Goal: Task Accomplishment & Management: Use online tool/utility

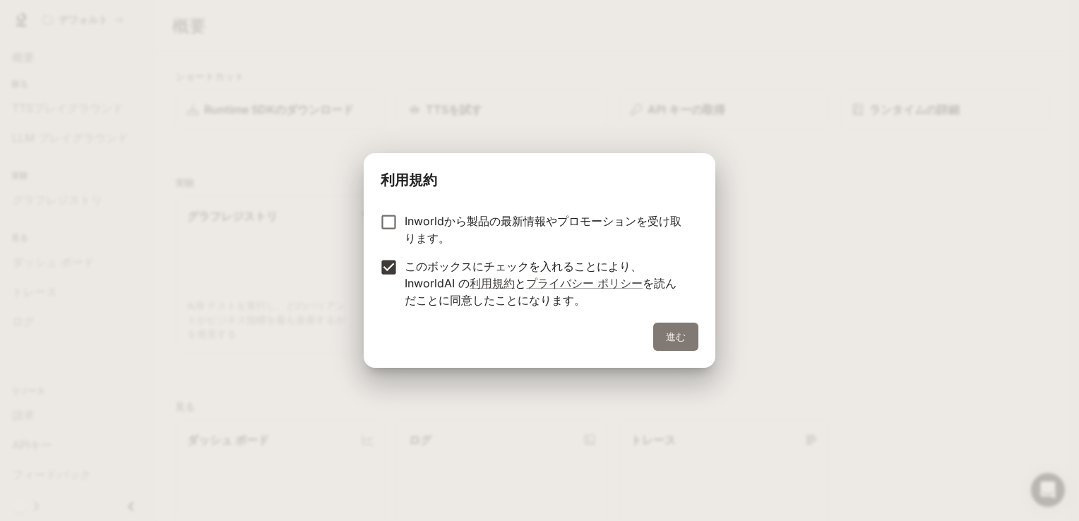
click at [677, 337] on button "進む" at bounding box center [675, 337] width 45 height 28
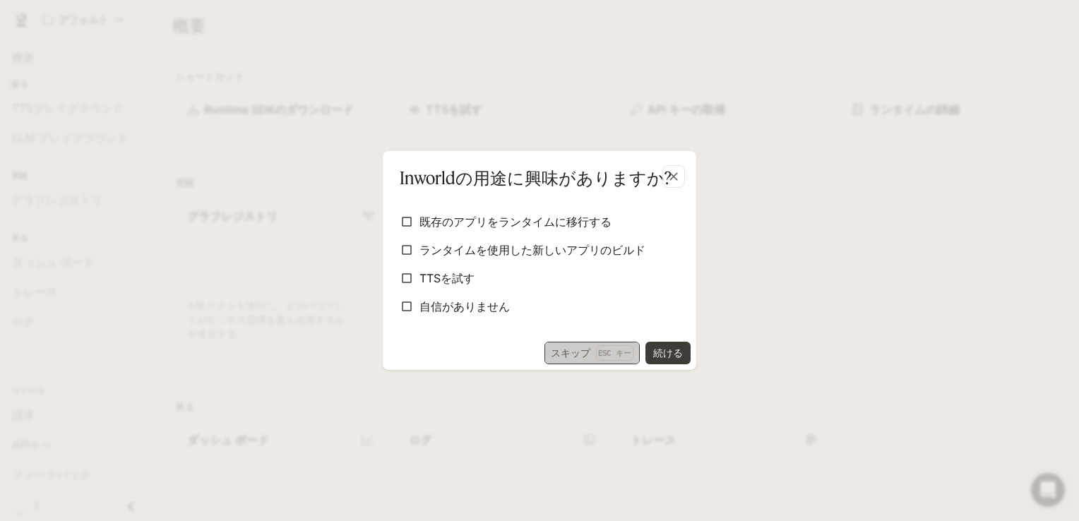
click at [607, 354] on p "Esc キー" at bounding box center [614, 353] width 37 height 16
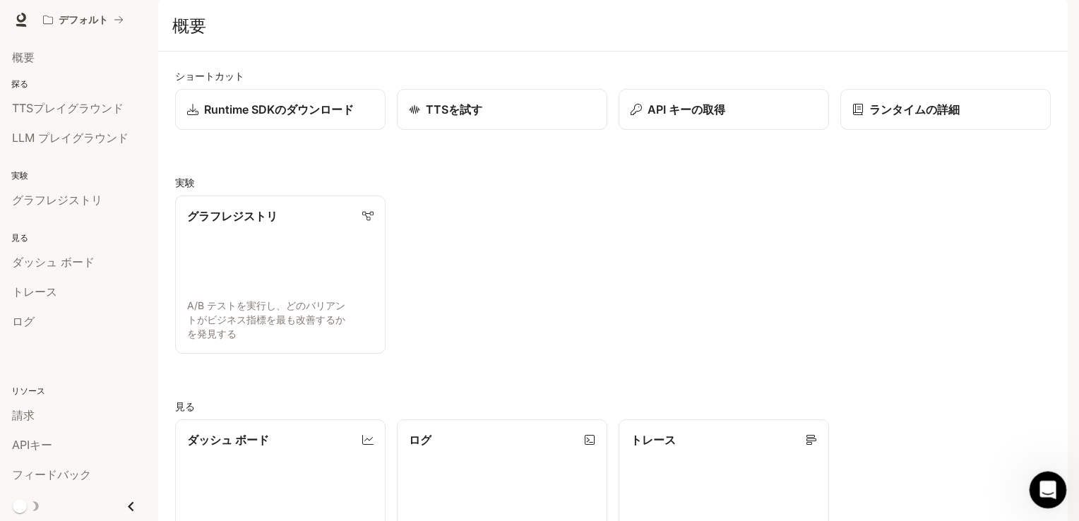
click at [1057, 489] on div "インターコムメッセンジャーを開く" at bounding box center [1045, 488] width 47 height 47
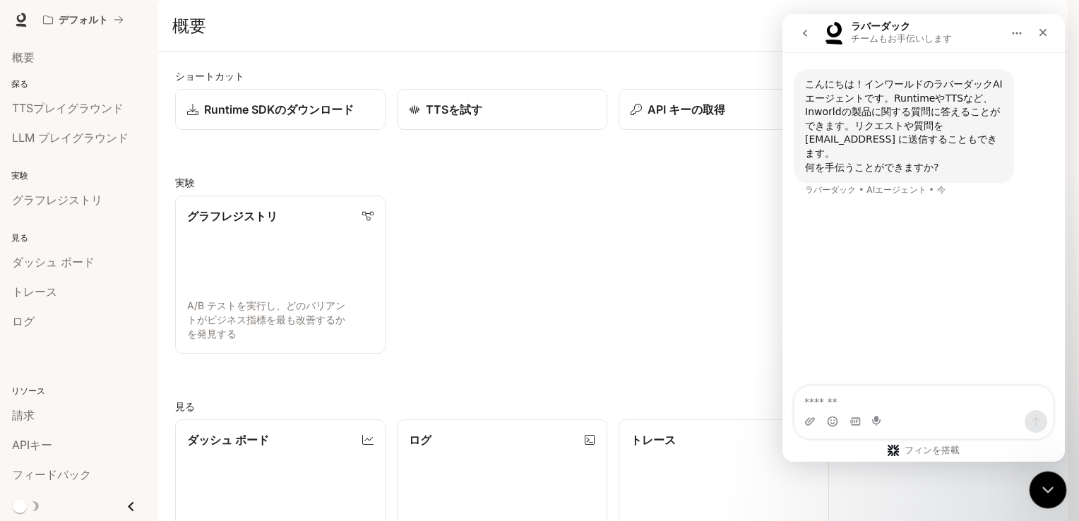
click at [1057, 486] on div "Close Intercom Messenger" at bounding box center [1046, 488] width 34 height 34
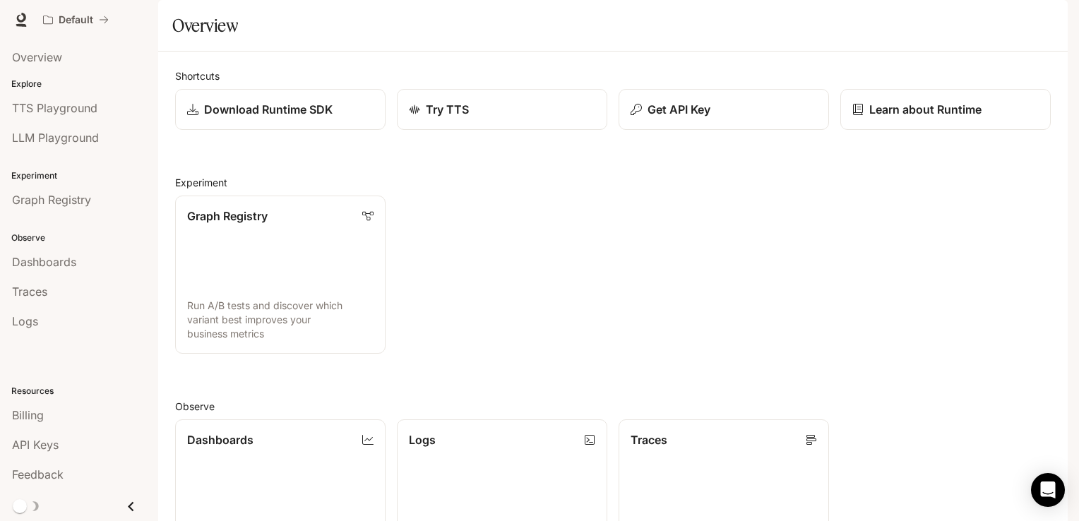
click at [1048, 21] on img "button" at bounding box center [1048, 20] width 20 height 20
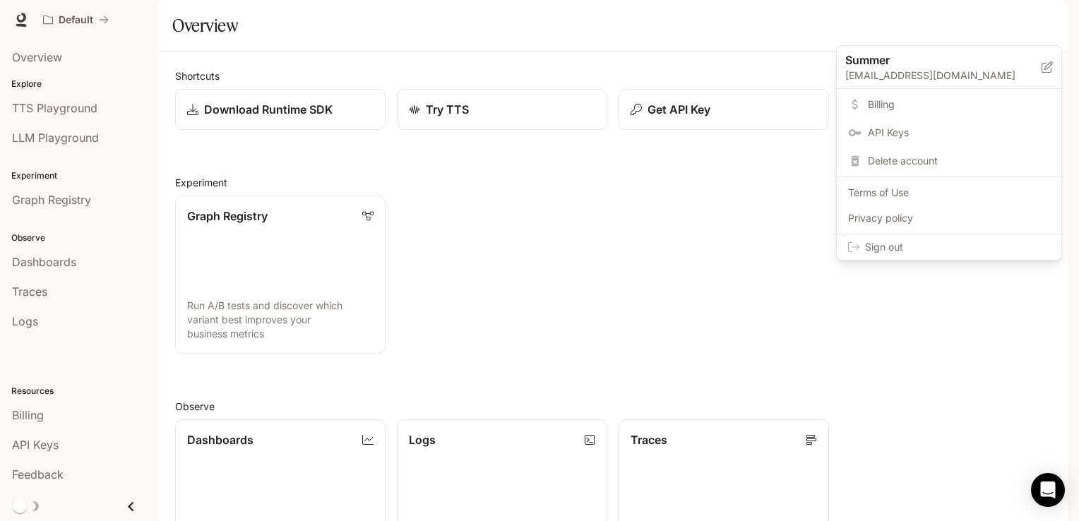
click at [635, 53] on div at bounding box center [539, 260] width 1079 height 521
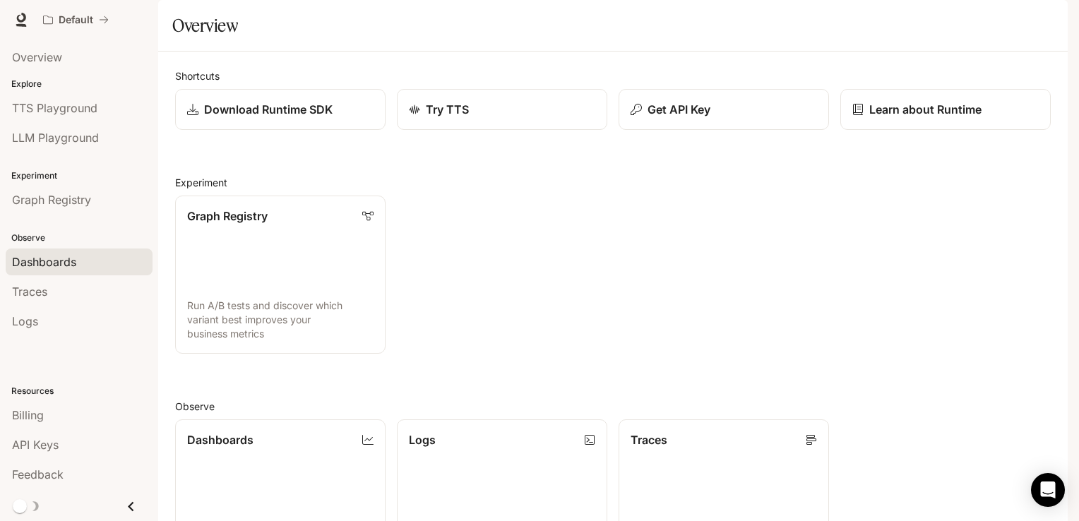
click at [52, 257] on span "Dashboards" at bounding box center [44, 261] width 64 height 17
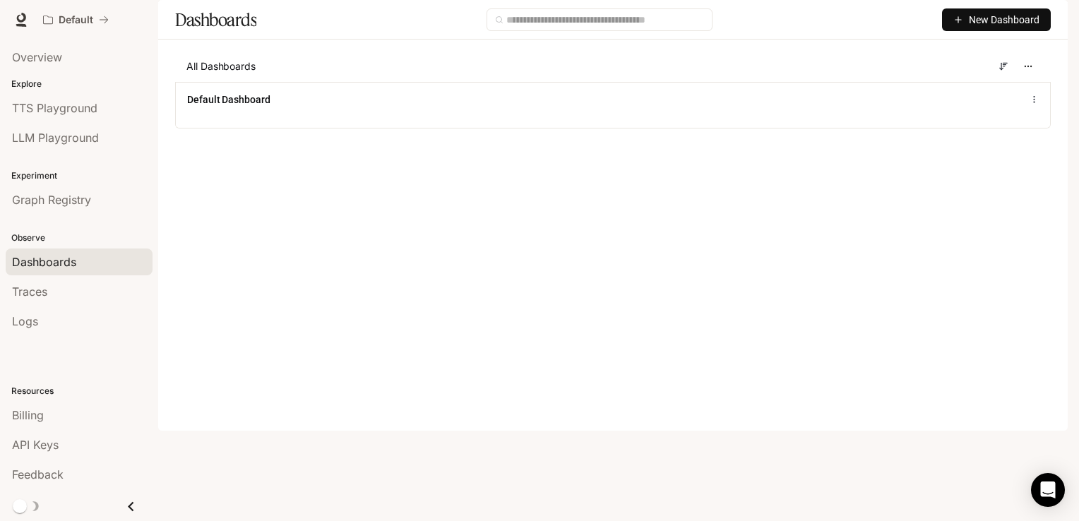
click at [1006, 28] on span "New Dashboard" at bounding box center [1004, 20] width 71 height 16
click at [995, 92] on div "Create dashboard" at bounding box center [979, 90] width 117 height 16
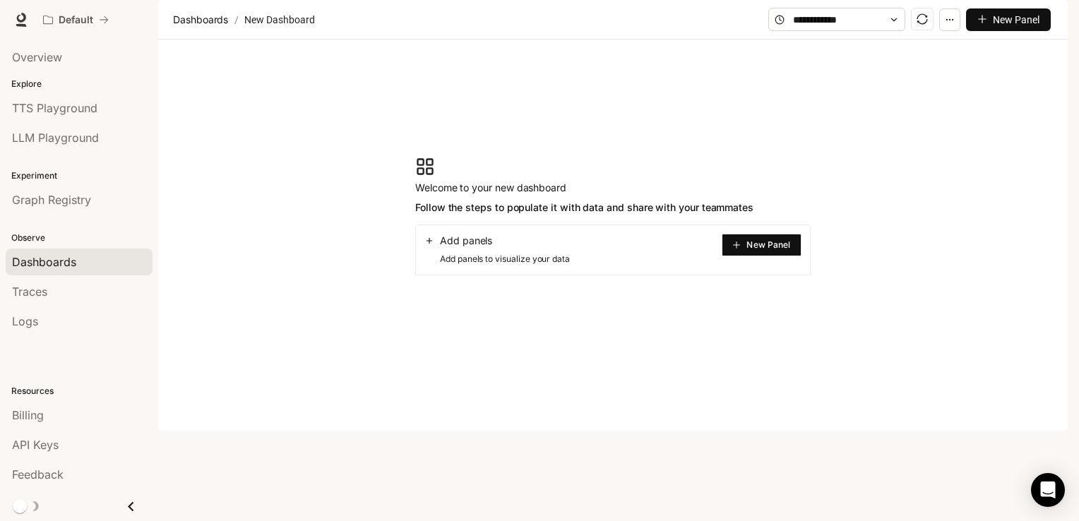
click at [775, 256] on button "New Panel" at bounding box center [761, 245] width 80 height 23
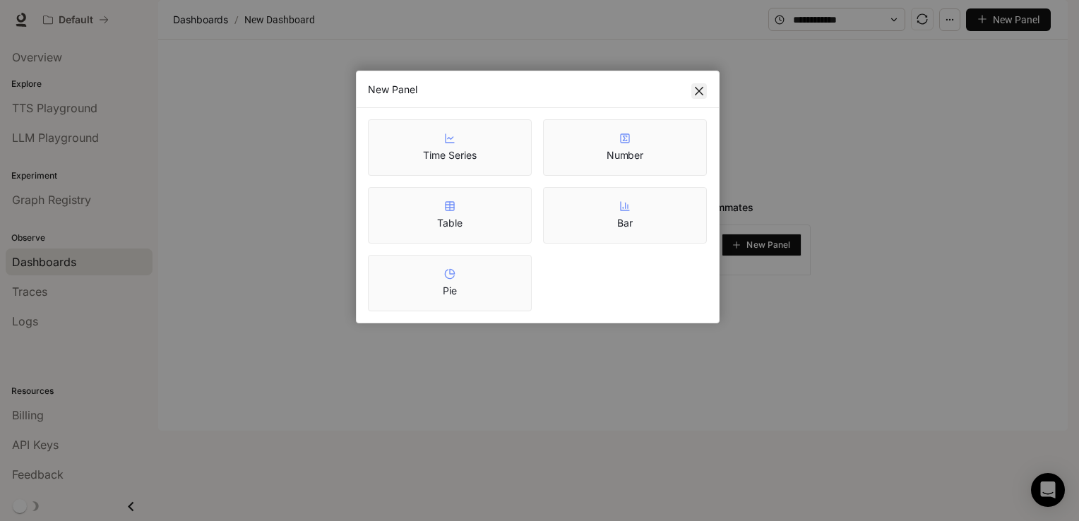
click at [695, 94] on icon "close" at bounding box center [699, 91] width 8 height 8
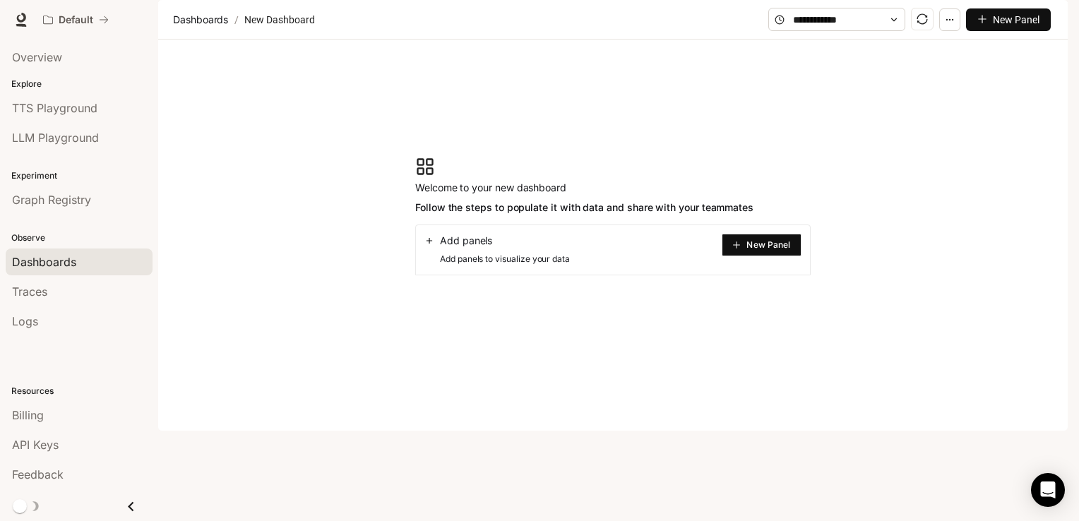
click at [976, 14] on span "Documentation" at bounding box center [982, 20] width 70 height 18
click at [79, 264] on div "Dashboards" at bounding box center [79, 261] width 134 height 17
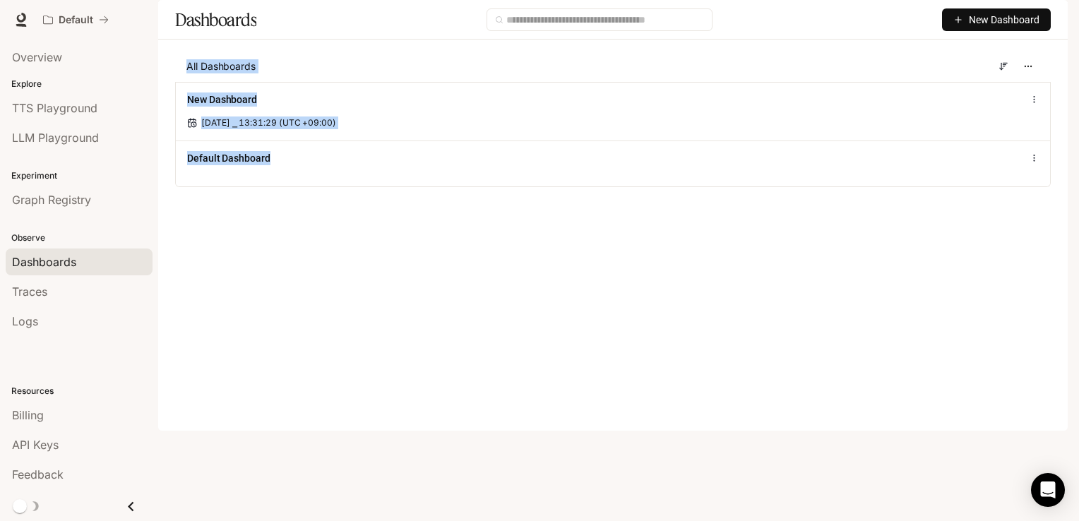
drag, startPoint x: 304, startPoint y: 199, endPoint x: 175, endPoint y: 114, distance: 154.5
click at [175, 114] on div "All Dashboards New Dashboard Oct 6, 2025 ⎯ 13:31:29 (UTC +09:00) Default Dashbo…" at bounding box center [612, 119] width 875 height 136
copy div "All Dashboards New Dashboard Oct 6, 2025 ⎯ 13:31:29 (UTC +09:00) Default Dashbo…"
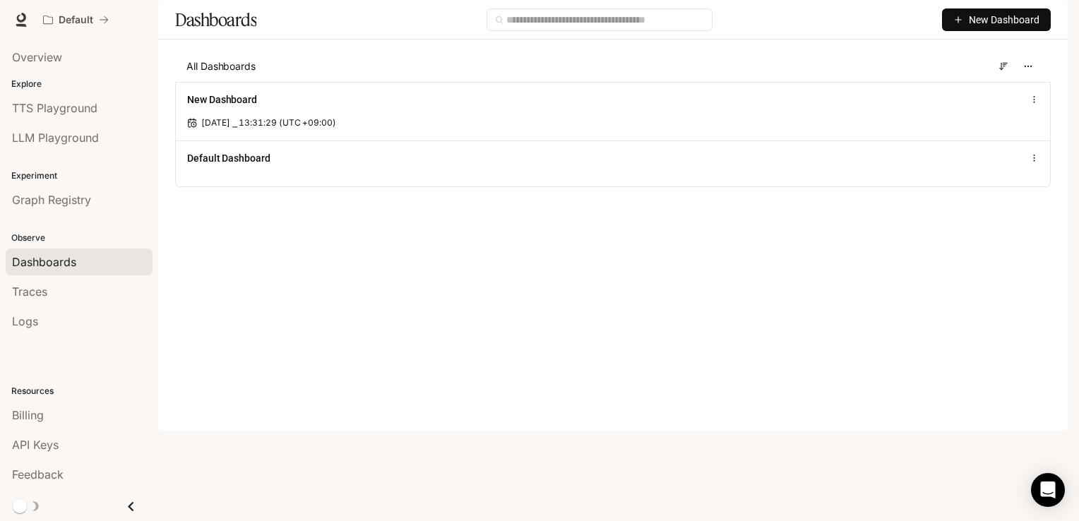
click at [415, 208] on main "Dashboards New Dashboard All Dashboards New Dashboard Oct 6, 2025 ⎯ 13:31:29 (U…" at bounding box center [612, 104] width 909 height 208
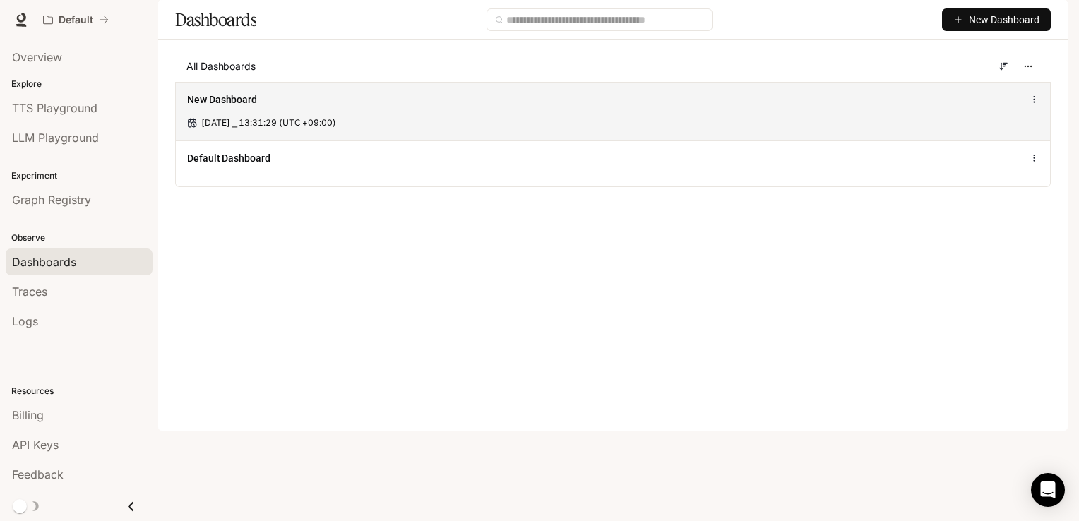
click at [340, 107] on div "New Dashboard" at bounding box center [432, 99] width 491 height 14
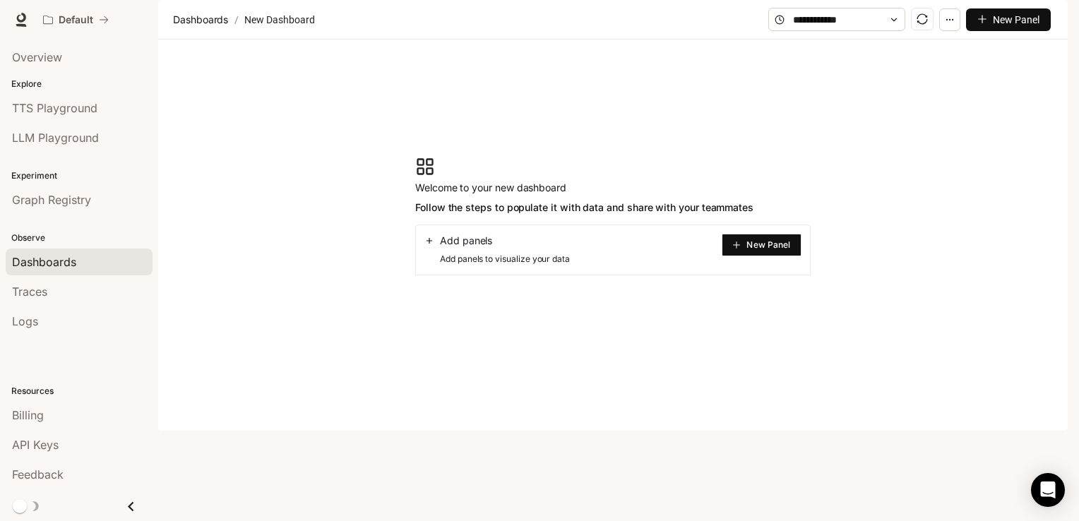
click at [745, 256] on button "New Panel" at bounding box center [761, 245] width 80 height 23
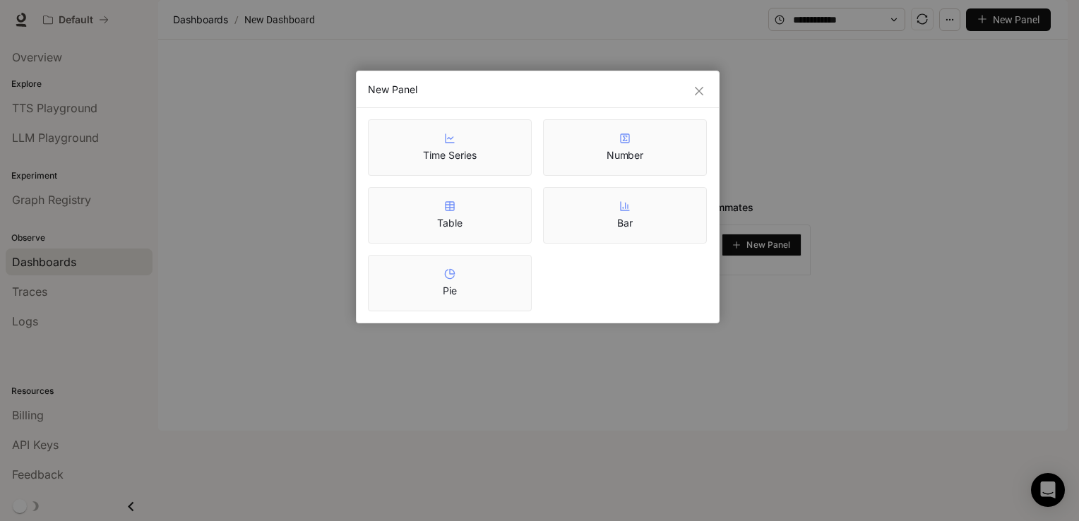
click at [694, 91] on icon "close" at bounding box center [698, 90] width 11 height 11
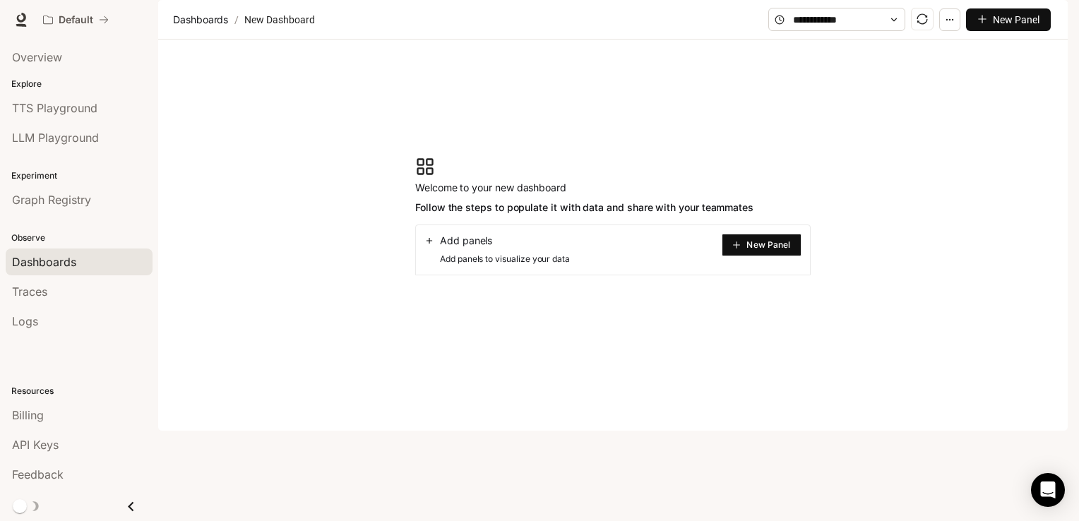
click at [431, 246] on icon at bounding box center [429, 241] width 10 height 10
drag, startPoint x: 491, startPoint y: 282, endPoint x: 480, endPoint y: 289, distance: 13.3
click at [490, 248] on span "Add panels" at bounding box center [466, 241] width 52 height 14
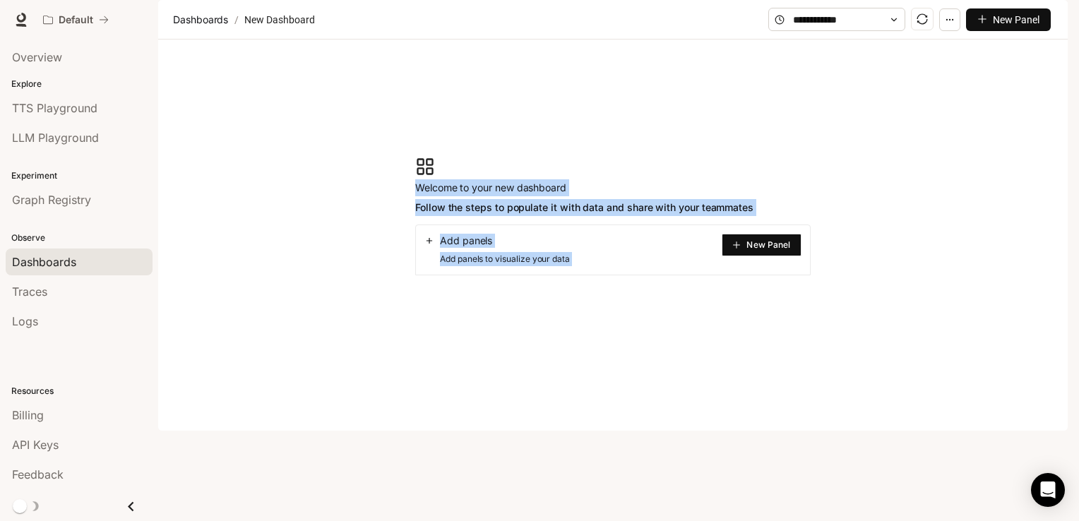
drag, startPoint x: 412, startPoint y: 224, endPoint x: 781, endPoint y: 297, distance: 376.3
click at [781, 297] on section "Welcome to your new dashboard Follow the steps to populate it with data and sha…" at bounding box center [612, 216] width 909 height 353
copy body "Welcome to your new dashboard Follow the steps to populate it with data and sha…"
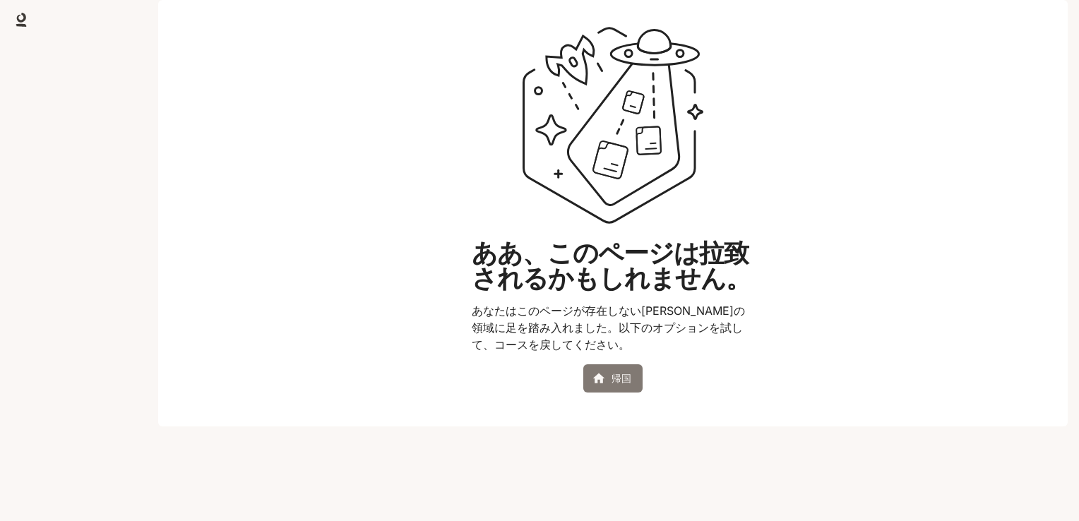
click at [623, 388] on font "帰国" at bounding box center [621, 379] width 20 height 18
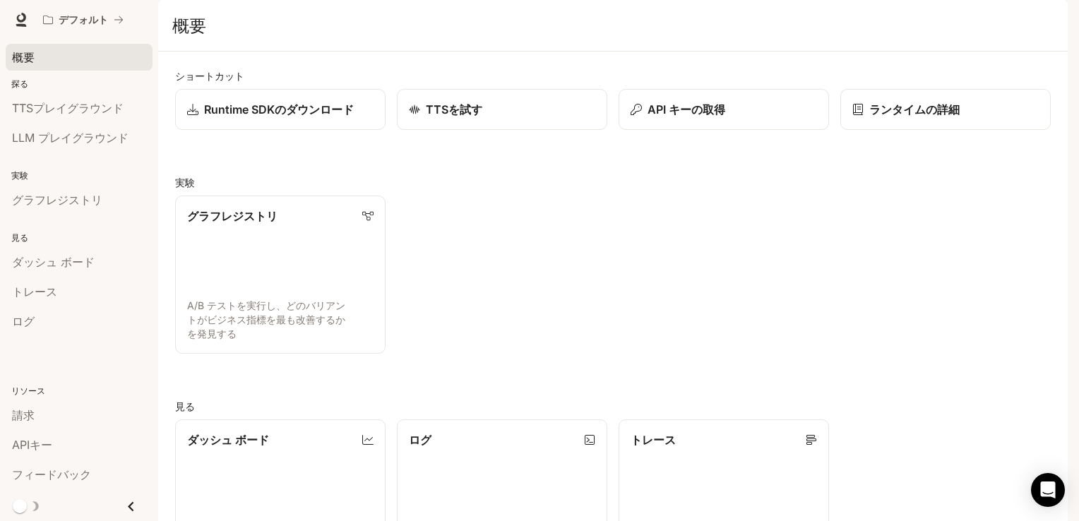
click at [38, 54] on div "概要" at bounding box center [79, 57] width 134 height 17
click at [966, 23] on span "ドキュメンテーション" at bounding box center [972, 20] width 99 height 18
